Goal: Navigation & Orientation: Find specific page/section

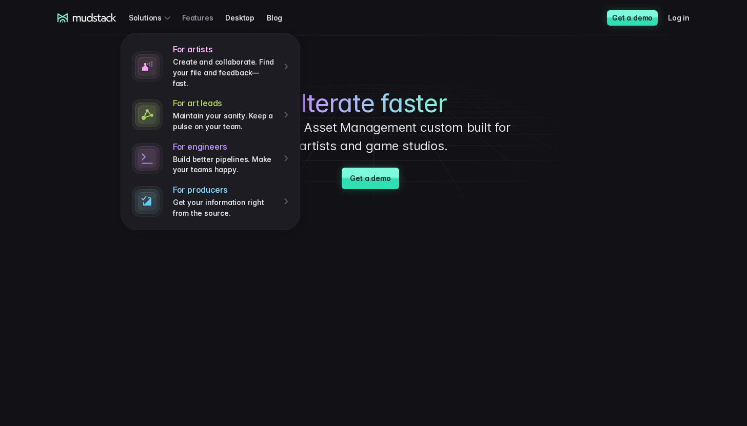
click at [200, 17] on link "Features" at bounding box center [203, 17] width 43 height 19
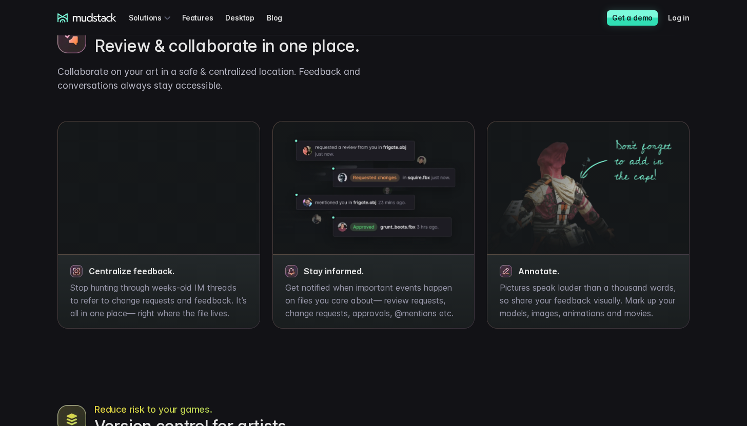
scroll to position [776, 0]
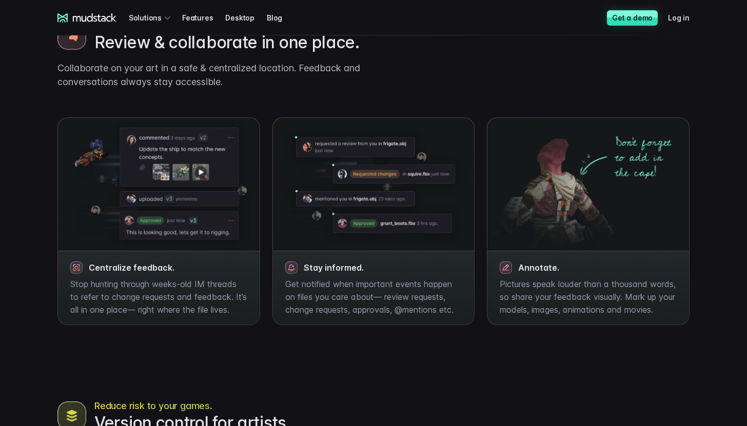
click at [518, 57] on div "All your feedback, connected. Review & collaborate in one place. Collaborate on…" at bounding box center [373, 154] width 657 height 344
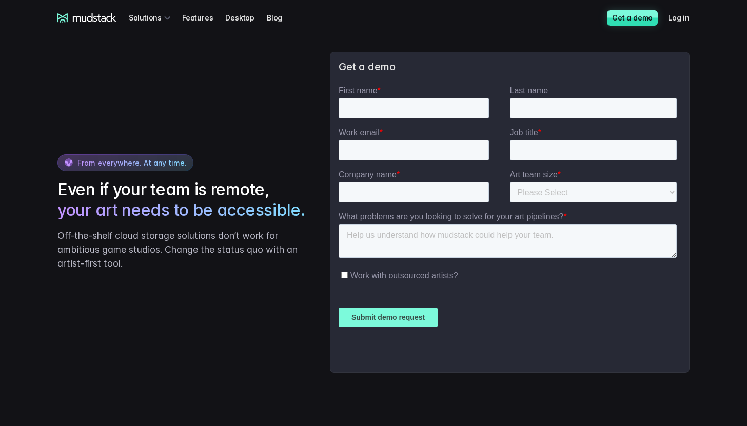
scroll to position [1627, 0]
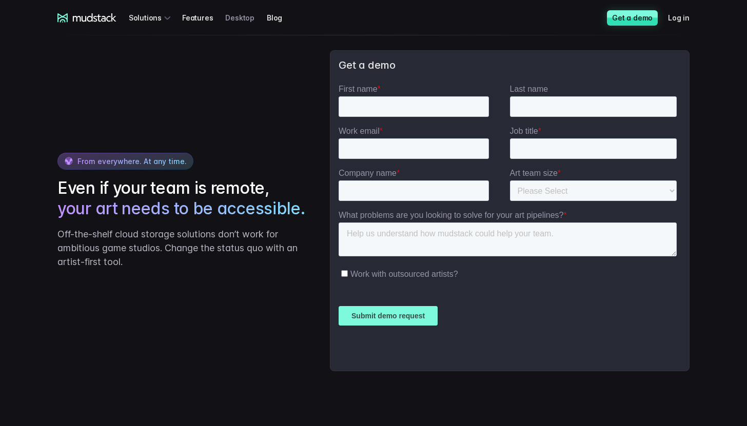
click at [242, 17] on link "Desktop" at bounding box center [246, 17] width 42 height 19
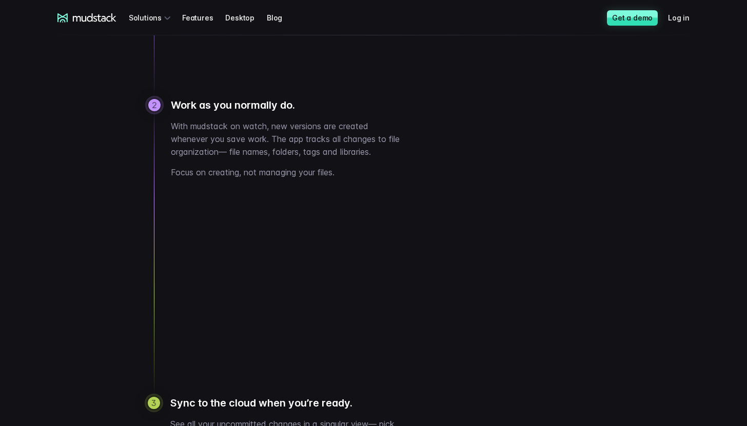
scroll to position [886, 0]
